Goal: Complete application form

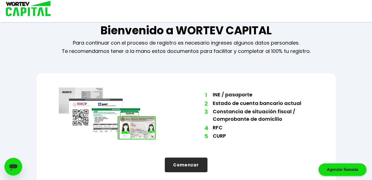
scroll to position [17, 0]
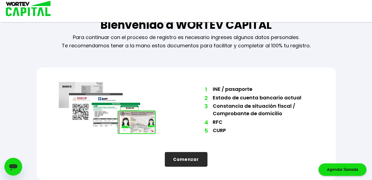
click at [192, 162] on button "Comenzar" at bounding box center [186, 159] width 43 height 15
select select "Mujer"
select select "Licenciatura"
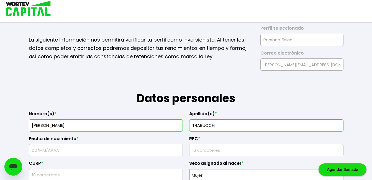
type input "[DATE]"
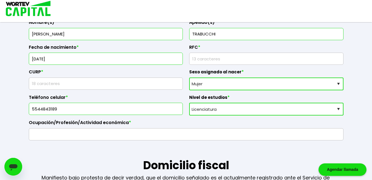
scroll to position [106, 0]
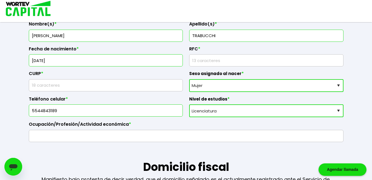
click at [192, 59] on input "rfc" at bounding box center [266, 61] width 149 height 12
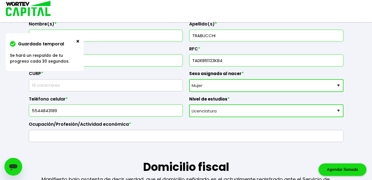
type input "TADE861123KB4"
click at [119, 137] on input "text" at bounding box center [186, 136] width 310 height 12
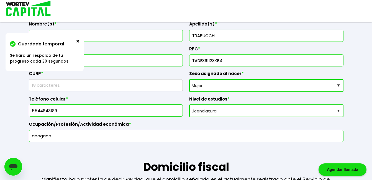
type input "abogada"
click at [49, 81] on input "text" at bounding box center [105, 85] width 149 height 12
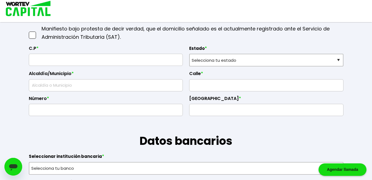
scroll to position [261, 0]
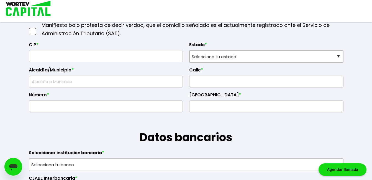
type input "TADE861123"
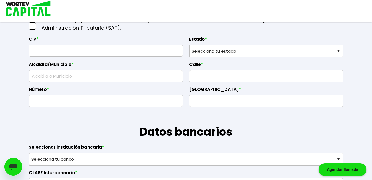
click at [99, 53] on input "text" at bounding box center [105, 51] width 149 height 12
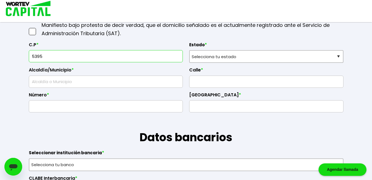
type input "53950"
type input "Naucalpan de Juárez"
type input "Lomas de Tecamachalco"
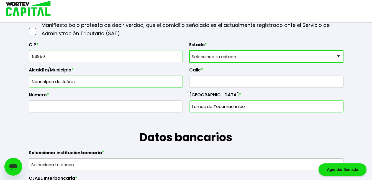
type input "53950"
click at [337, 56] on select "Selecciona tu estado [GEOGRAPHIC_DATA] [GEOGRAPHIC_DATA][US_STATE] [GEOGRAPHIC_…" at bounding box center [266, 56] width 154 height 13
select select "MX"
click at [189, 50] on select "Selecciona tu estado [GEOGRAPHIC_DATA] [GEOGRAPHIC_DATA][US_STATE] [GEOGRAPHIC_…" at bounding box center [266, 56] width 154 height 13
click at [205, 84] on input "text" at bounding box center [266, 82] width 149 height 12
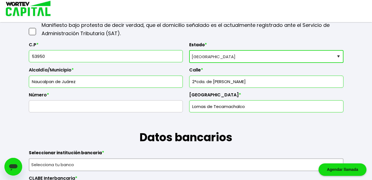
type input "2°cda. de [PERSON_NAME]"
click at [49, 109] on input "text" at bounding box center [105, 107] width 149 height 12
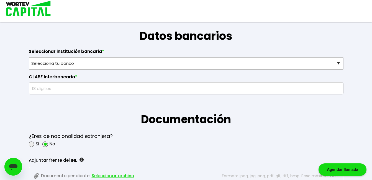
scroll to position [358, 0]
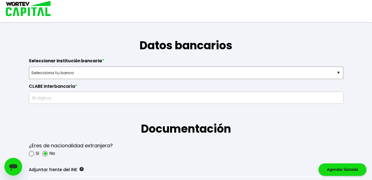
type input "145 casa 7"
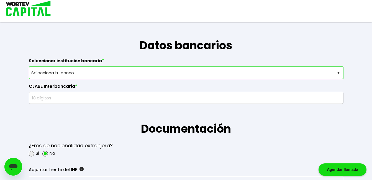
click at [340, 75] on select "Selecciona tu banco ABC Capital Actinver Afirme Albo ASP Banamex Banbajio Banco…" at bounding box center [186, 72] width 315 height 13
select select "Santander"
click at [29, 66] on select "Selecciona tu banco ABC Capital Actinver Afirme Albo ASP Banamex Banbajio Banco…" at bounding box center [186, 72] width 315 height 13
click at [89, 100] on input "text" at bounding box center [186, 98] width 310 height 12
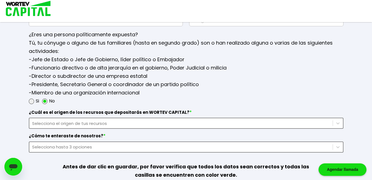
scroll to position [742, 0]
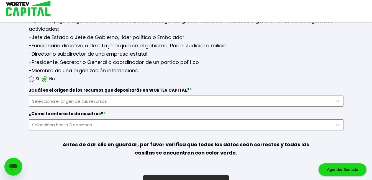
type input "014180566451290149"
click at [71, 124] on div "Selecciona hasta 3 opciones" at bounding box center [186, 124] width 315 height 11
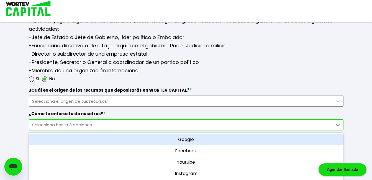
scroll to position [761, 0]
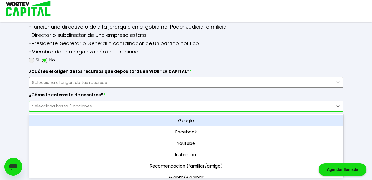
click at [226, 123] on div "Google" at bounding box center [186, 120] width 315 height 11
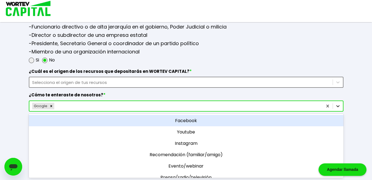
click at [338, 108] on icon at bounding box center [338, 106] width 6 height 6
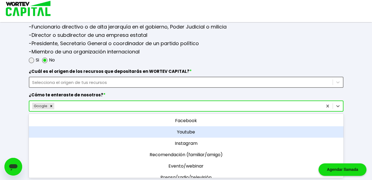
click at [294, 131] on div "Youtube" at bounding box center [186, 131] width 315 height 11
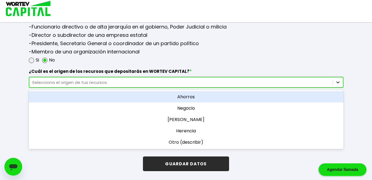
click at [338, 85] on icon at bounding box center [338, 82] width 6 height 6
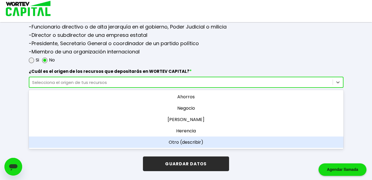
click at [205, 144] on div "Otro (describir)" at bounding box center [186, 142] width 315 height 11
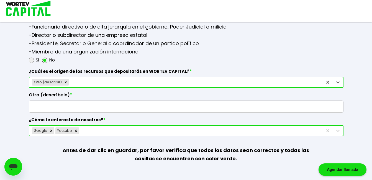
click at [68, 103] on input "text" at bounding box center [186, 107] width 310 height 12
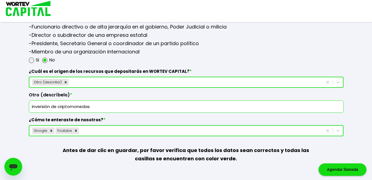
type input "inversión de criptomonedas"
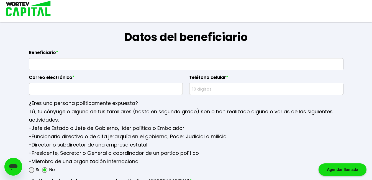
scroll to position [647, 0]
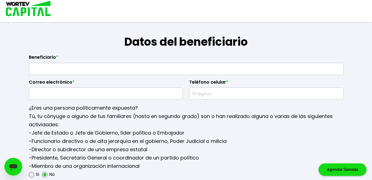
click at [53, 70] on input "text" at bounding box center [186, 69] width 310 height 12
click at [205, 92] on div "Teléfono celular *" at bounding box center [266, 87] width 154 height 25
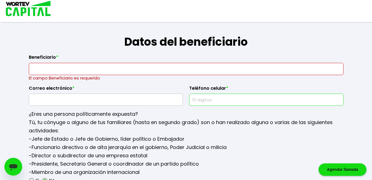
click at [71, 66] on input "text" at bounding box center [186, 69] width 310 height 12
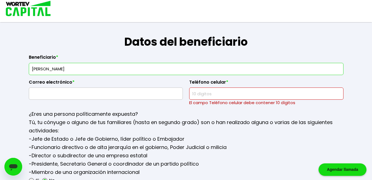
type input "[PERSON_NAME]"
click at [83, 96] on input "text" at bounding box center [105, 94] width 149 height 12
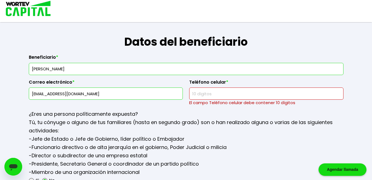
type input "[EMAIL_ADDRESS][DOMAIN_NAME]"
click at [210, 94] on input "text" at bounding box center [266, 94] width 149 height 12
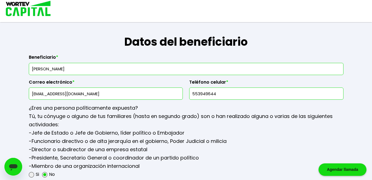
type input "5539496445"
